Goal: Check status

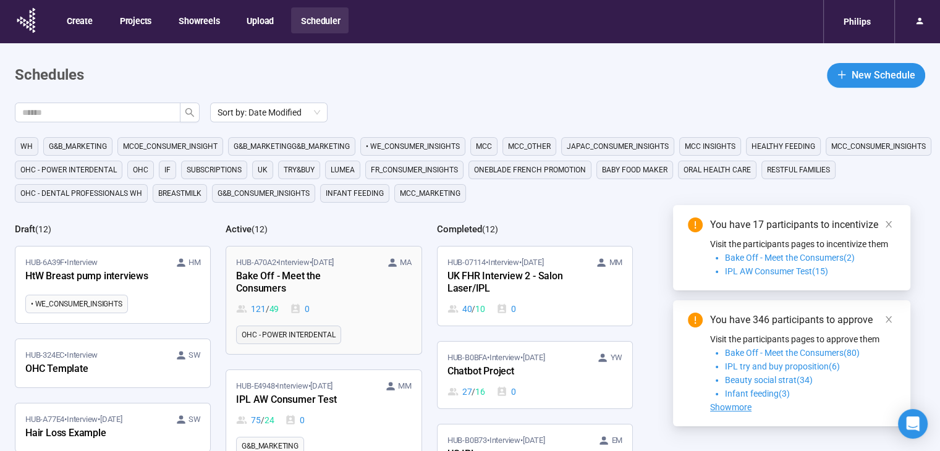
click at [268, 302] on span "/" at bounding box center [268, 309] width 4 height 14
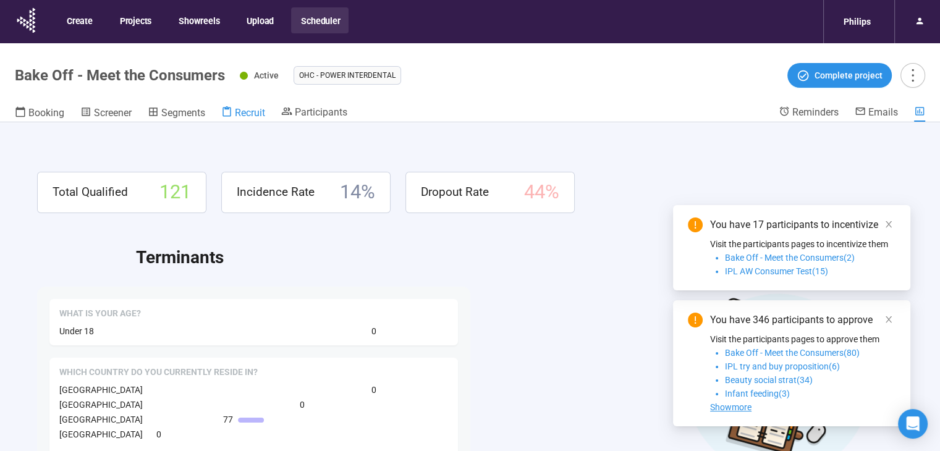
click at [265, 109] on span "Recruit" at bounding box center [250, 113] width 30 height 12
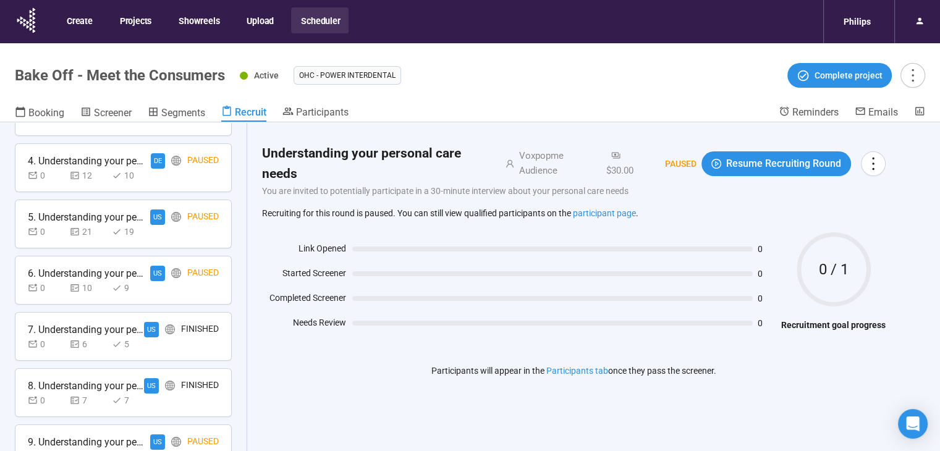
scroll to position [595, 0]
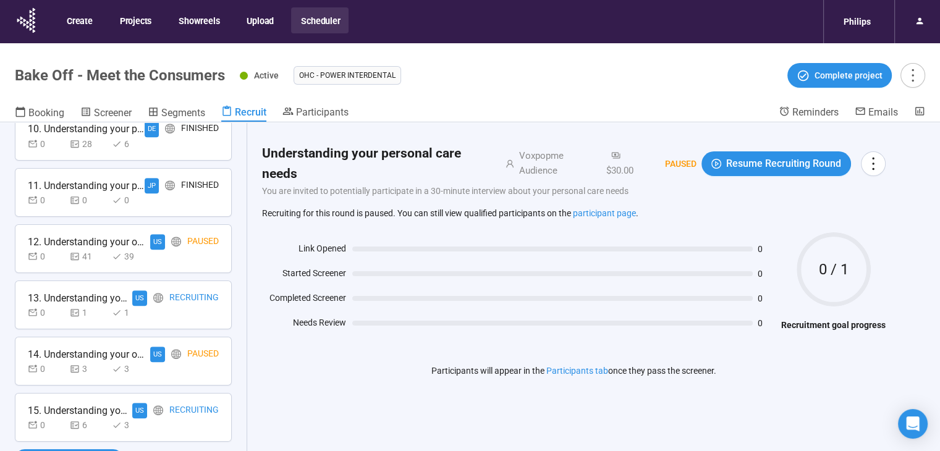
click at [169, 409] on div "Recruiting" at bounding box center [193, 410] width 49 height 15
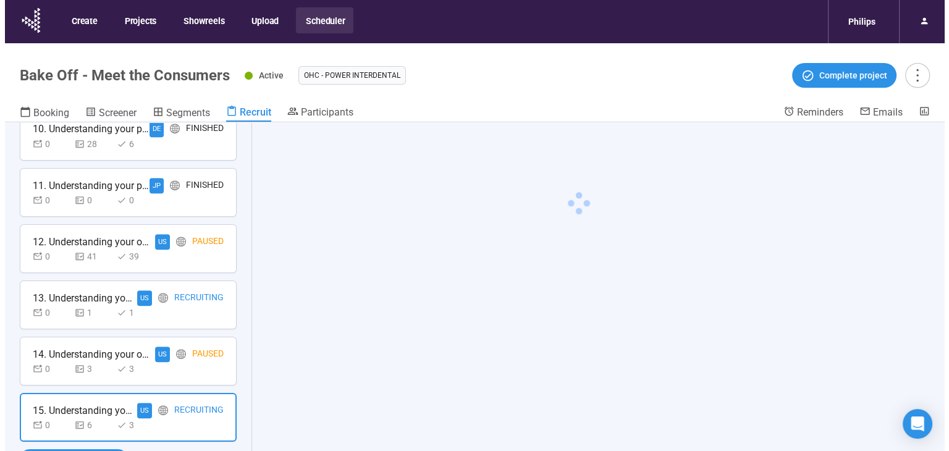
scroll to position [595, 0]
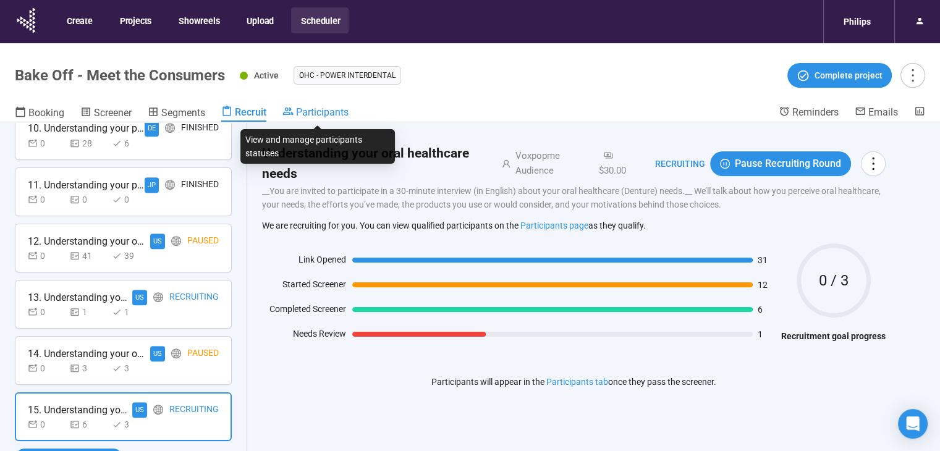
click at [328, 118] on span "Participants" at bounding box center [322, 112] width 53 height 12
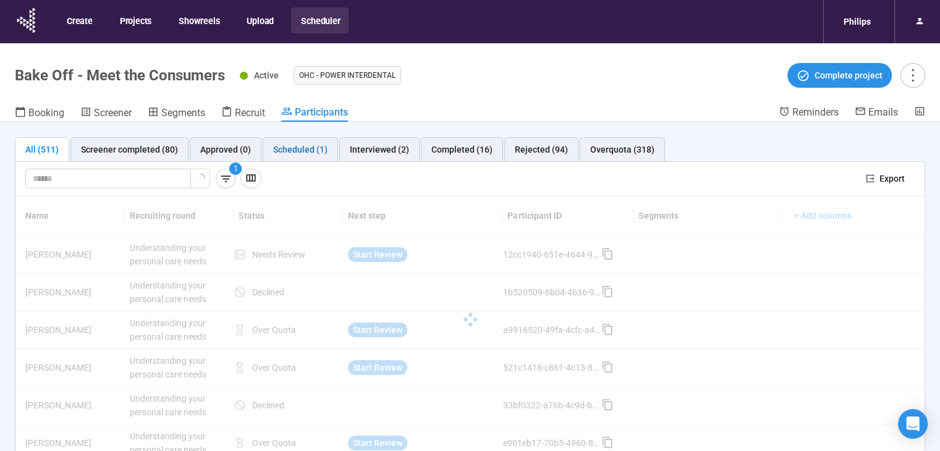
click at [314, 155] on div "Scheduled (1)" at bounding box center [300, 150] width 54 height 14
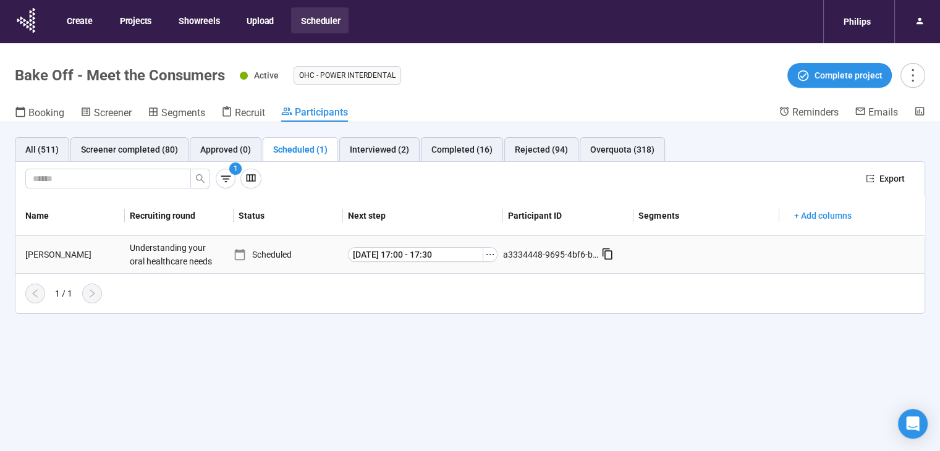
click at [46, 260] on div "[PERSON_NAME]" at bounding box center [72, 255] width 104 height 14
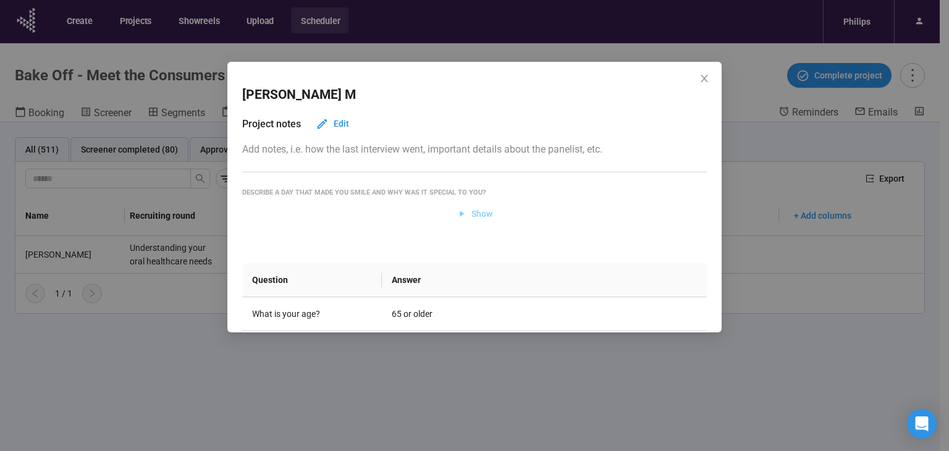
click at [475, 207] on span "Show" at bounding box center [482, 214] width 21 height 14
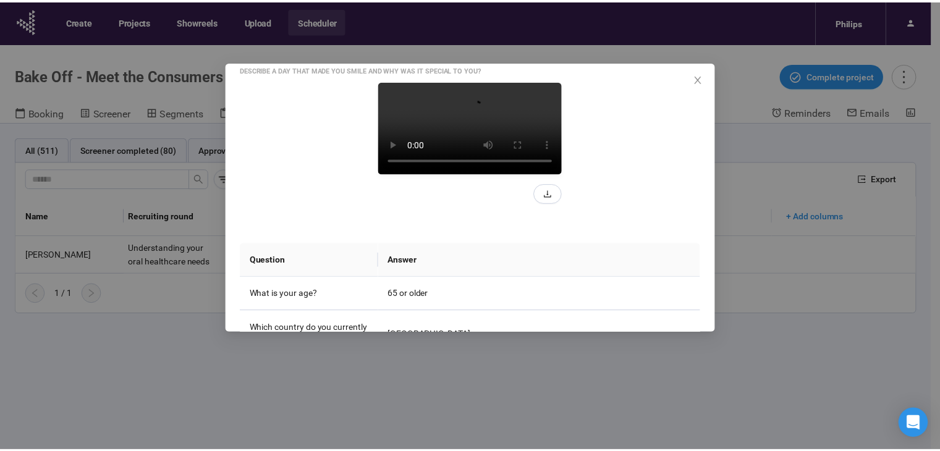
scroll to position [124, 0]
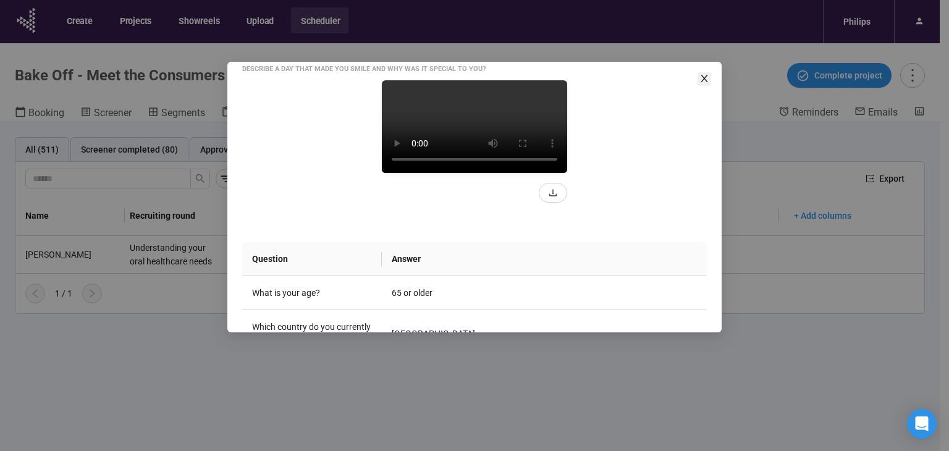
click at [700, 81] on icon "close" at bounding box center [705, 79] width 10 height 10
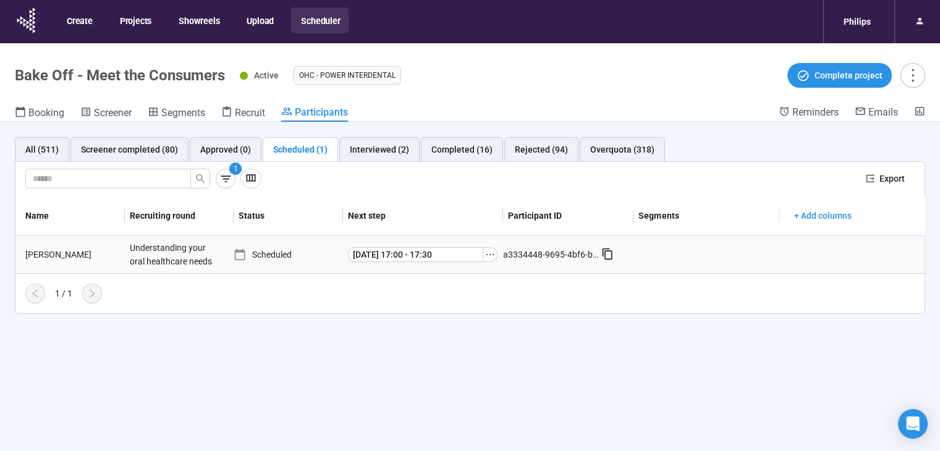
click at [91, 245] on td "[PERSON_NAME]" at bounding box center [69, 255] width 109 height 38
click at [168, 246] on div "Understanding your oral healthcare needs" at bounding box center [171, 254] width 93 height 37
click at [705, 74] on ul "OHC - Power Interdental" at bounding box center [535, 75] width 482 height 19
